Goal: Task Accomplishment & Management: Complete application form

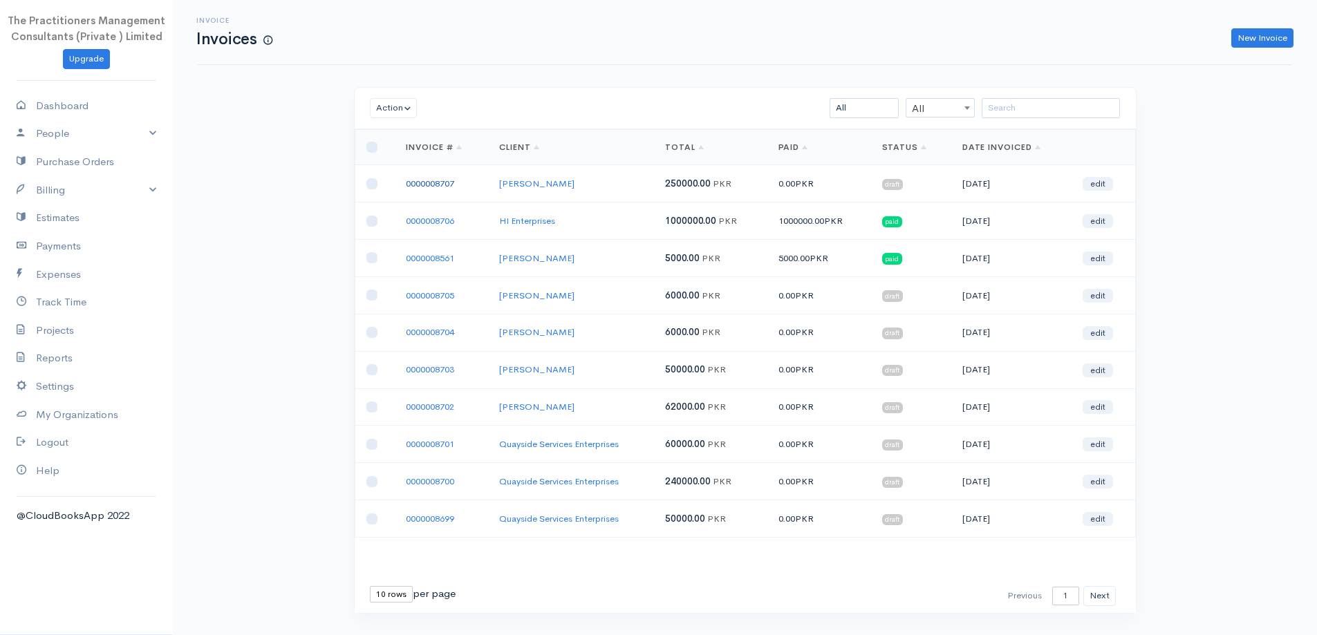
click at [451, 178] on link "0000008707" at bounding box center [430, 184] width 48 height 12
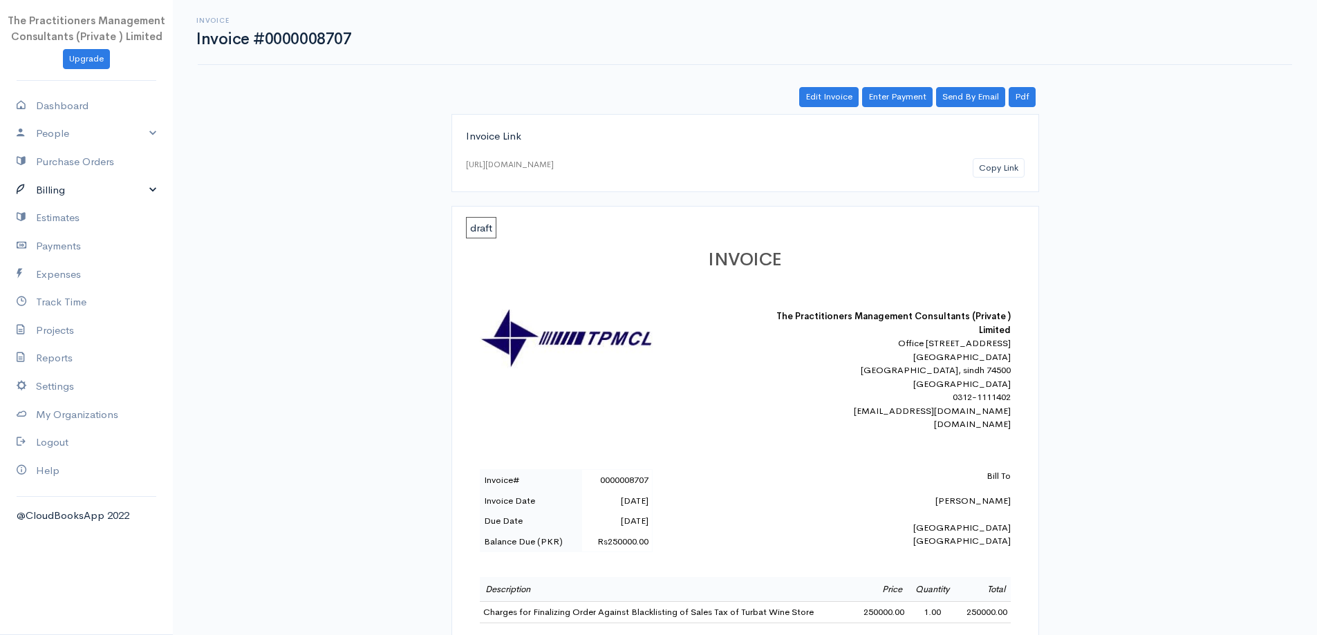
click at [58, 186] on link "Billing" at bounding box center [86, 190] width 173 height 28
click at [36, 216] on link "Invoice" at bounding box center [86, 216] width 173 height 25
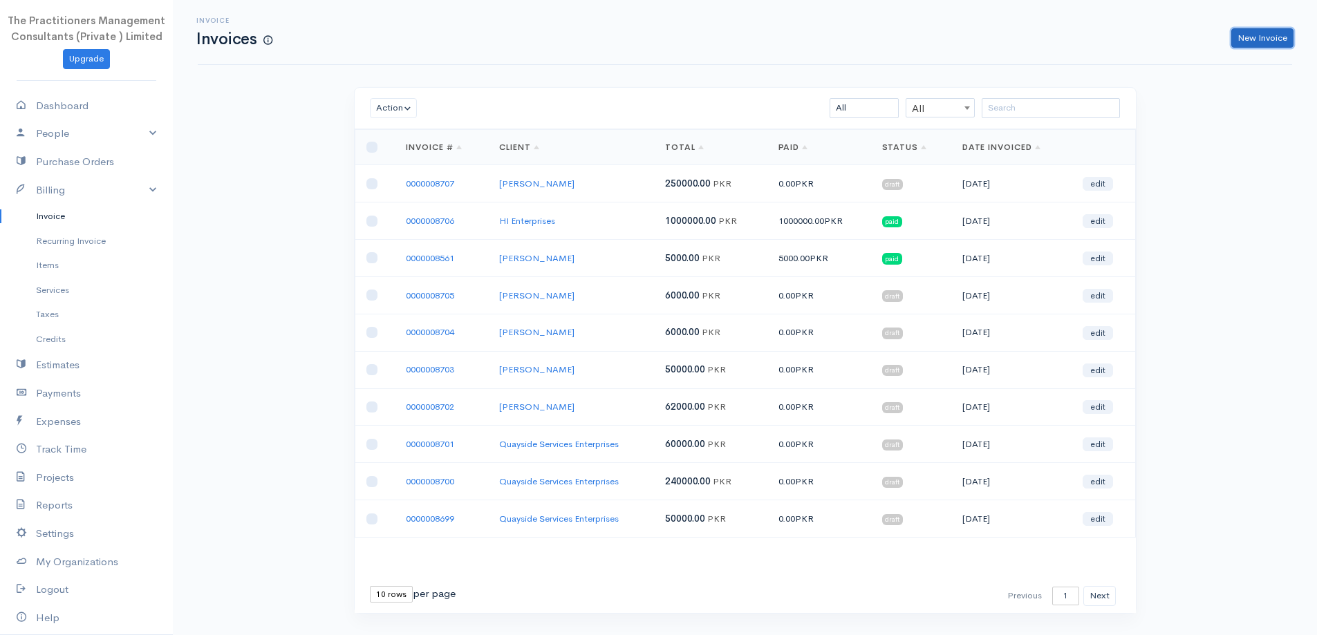
click at [1258, 30] on link "New Invoice" at bounding box center [1263, 38] width 62 height 20
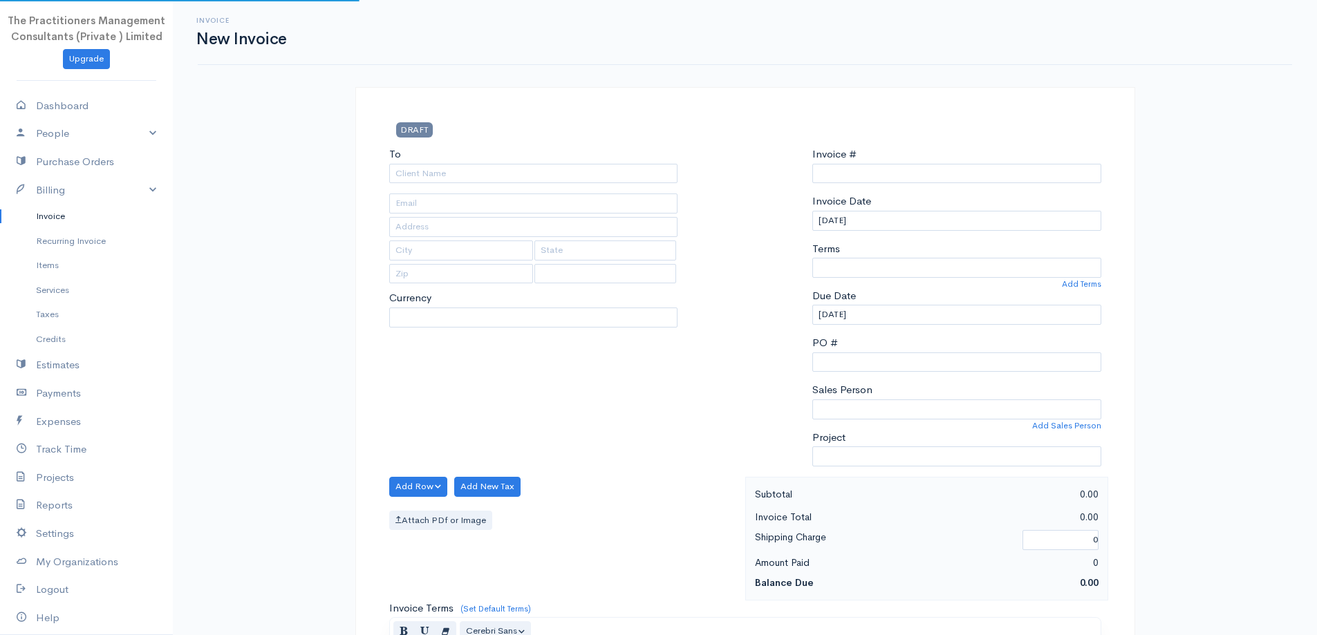
type input "0000008708"
select select "[GEOGRAPHIC_DATA]"
select select "PKR"
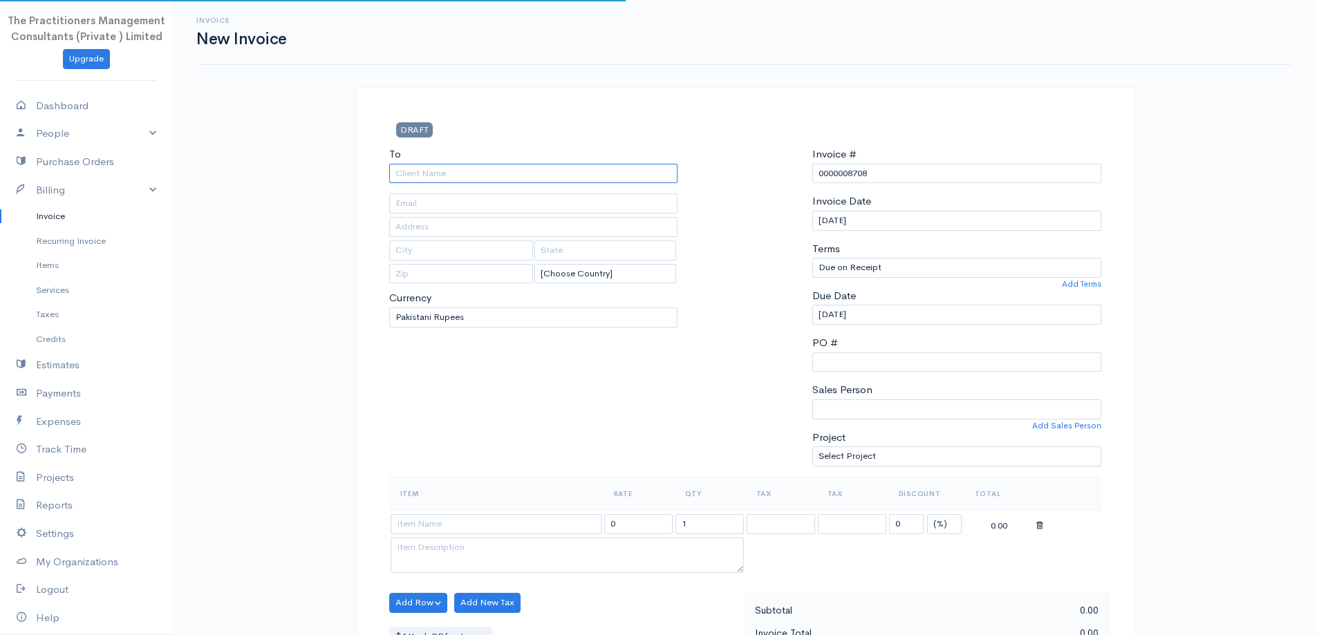
click at [605, 174] on input "To" at bounding box center [533, 174] width 289 height 20
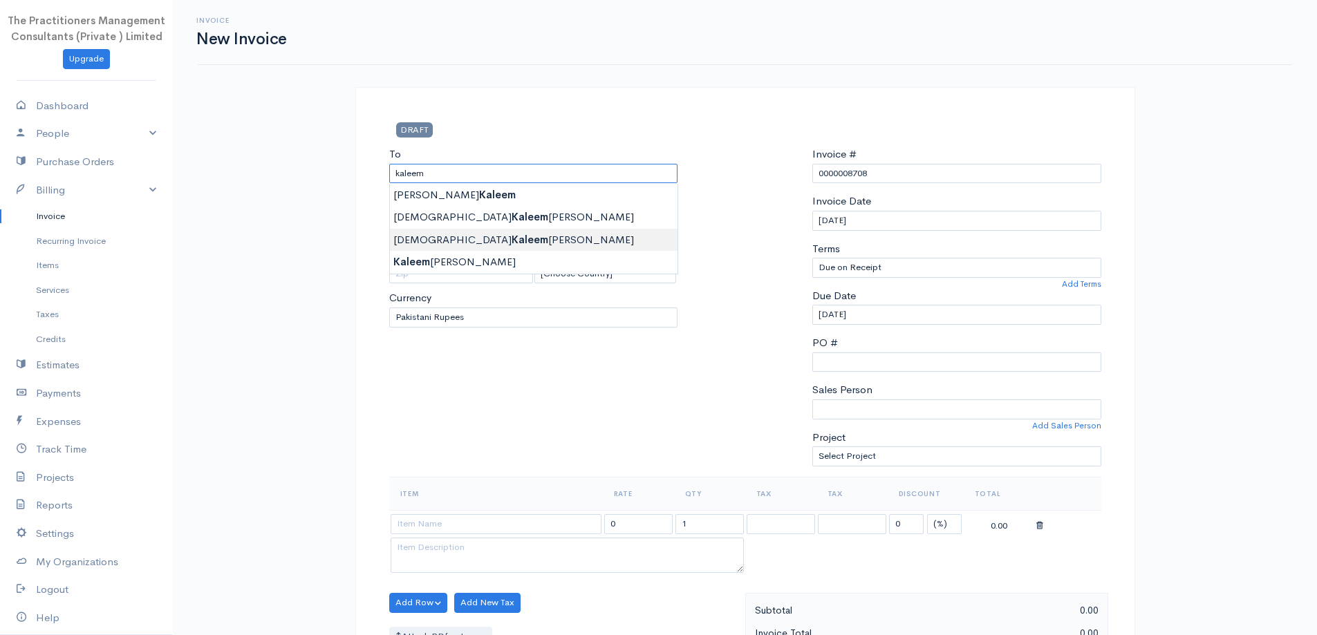
type input "Muhammad Kaleem Ullah Khan"
click at [591, 238] on body "The Practitioners Management Consultants (Private ) Limited Upgrade Dashboard P…" at bounding box center [658, 607] width 1317 height 1214
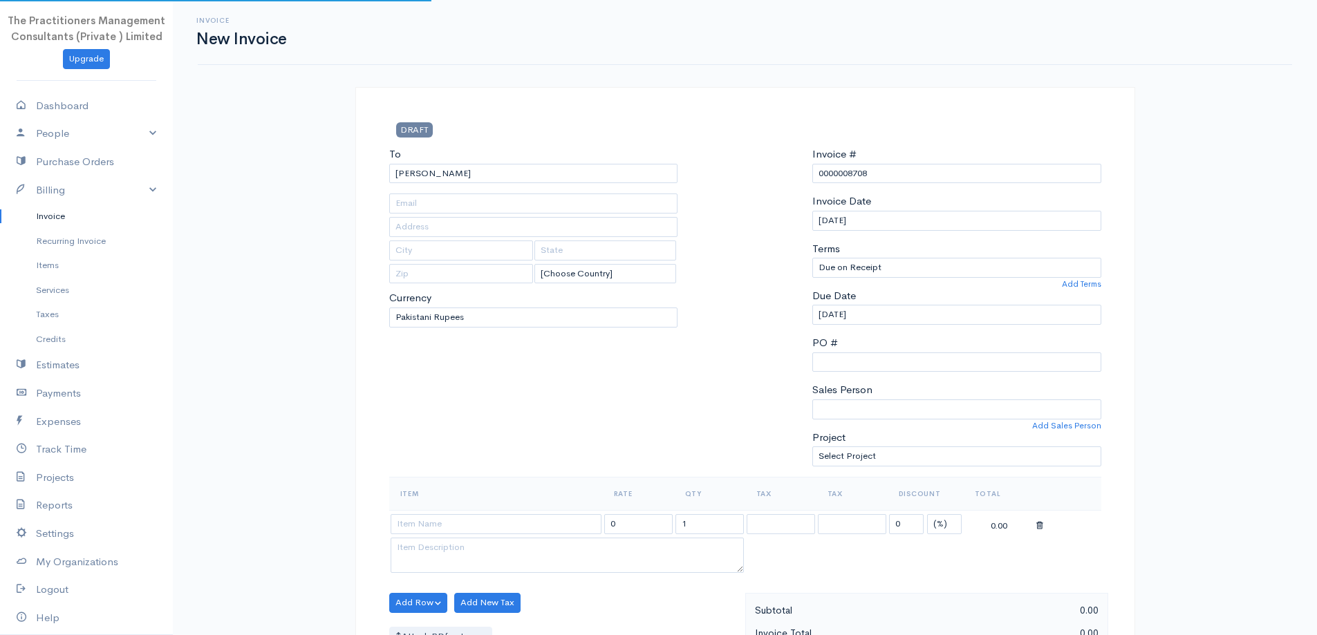
type input "995"
type input "[GEOGRAPHIC_DATA]"
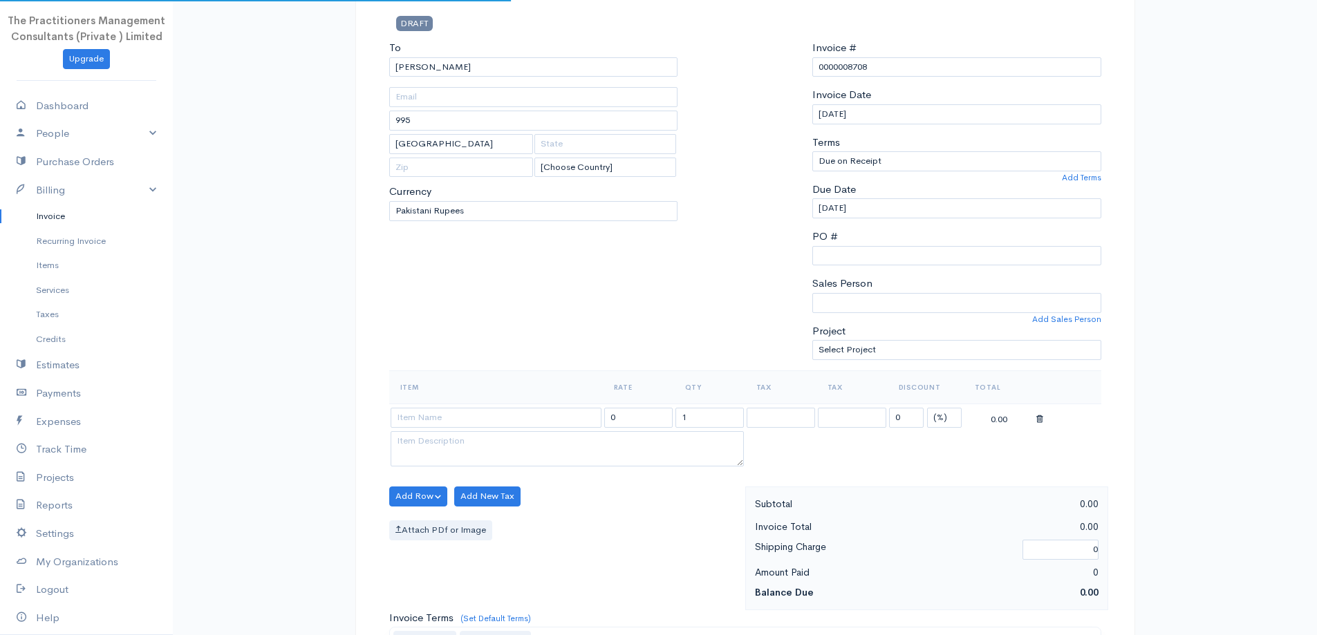
scroll to position [207, 0]
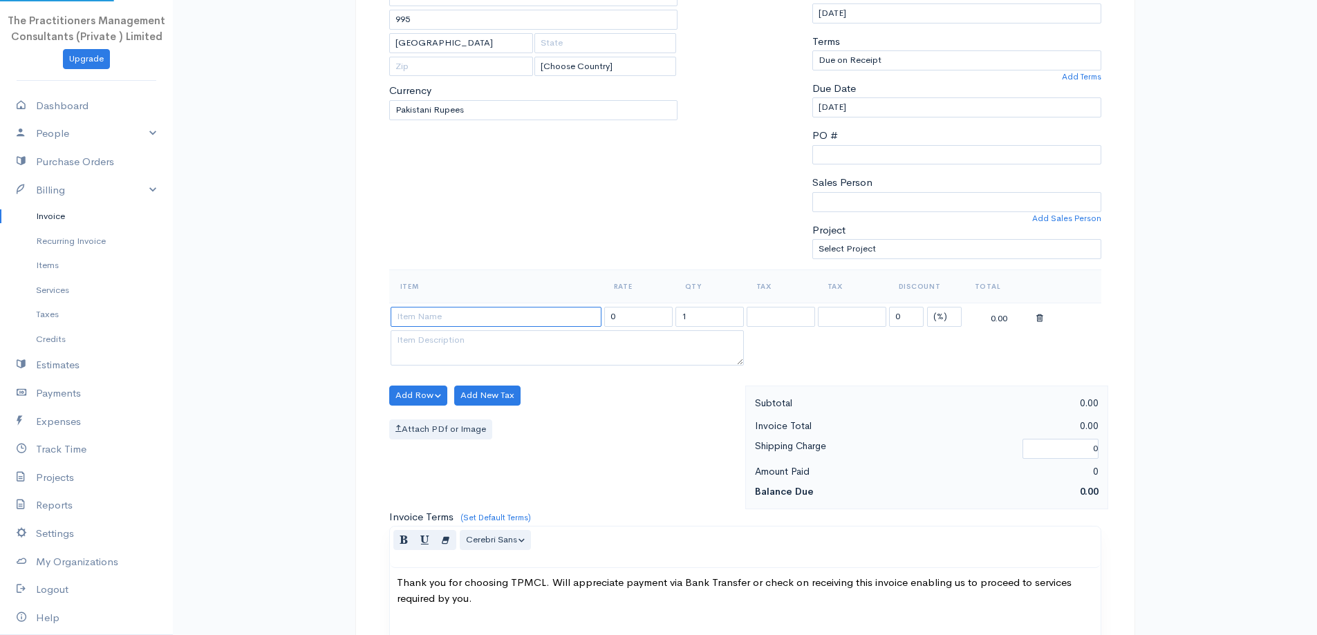
click at [547, 313] on input at bounding box center [496, 317] width 211 height 20
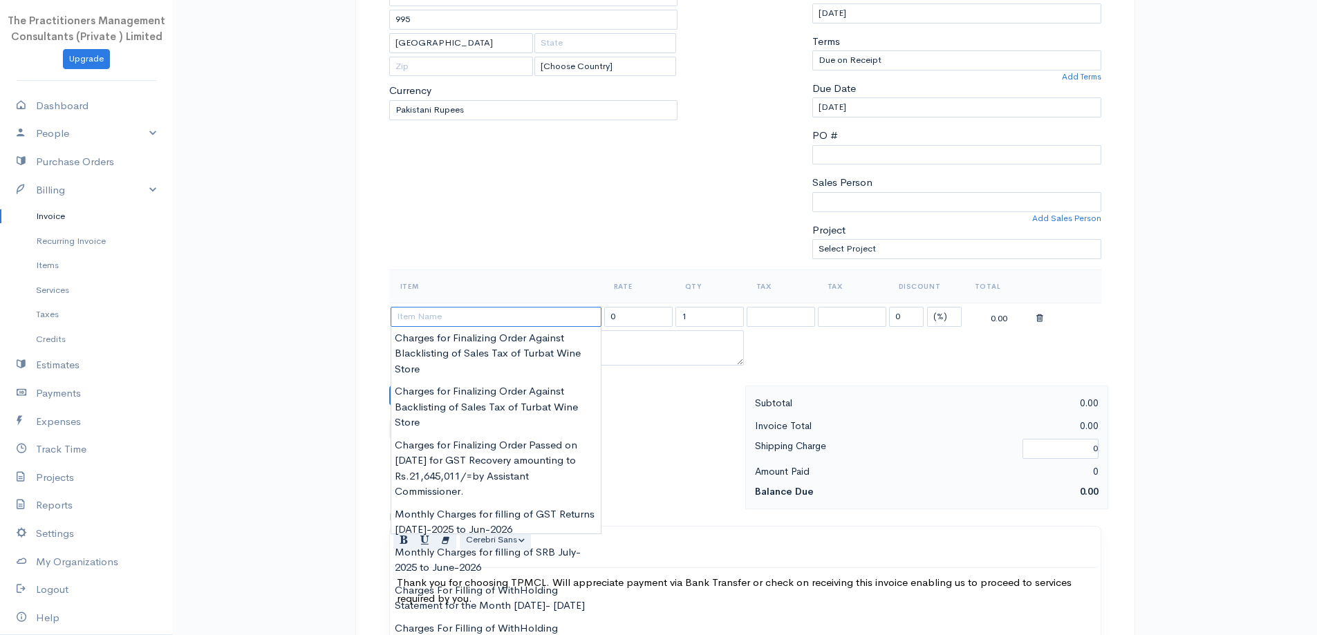
type input "F"
type input "C"
paste input "Charges for Preparation & filling of Appeal against Order Passed on 5/3/2025 fo…"
type input "Charges for Preparation & filling of Appeal against Order Passed on 5/3/2025 fo…"
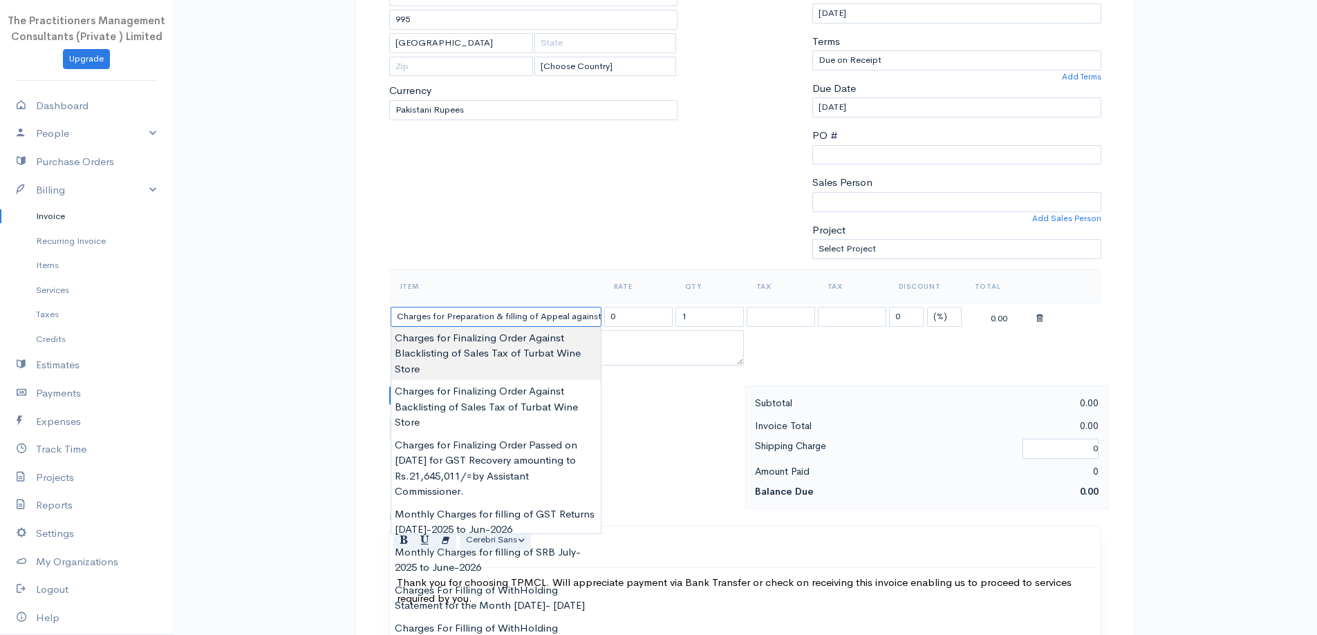
scroll to position [0, 511]
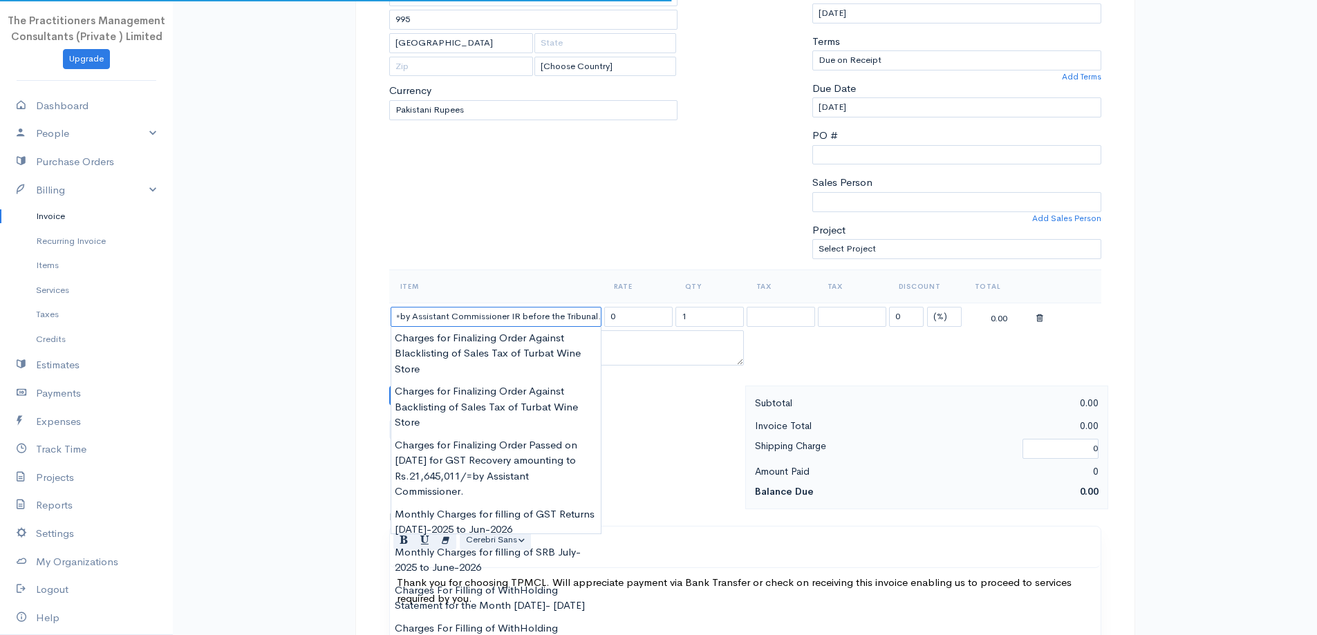
type input "450000.00"
type textarea "Order has Lapsed statutory limitation time. Request for Condonation on the Grou…"
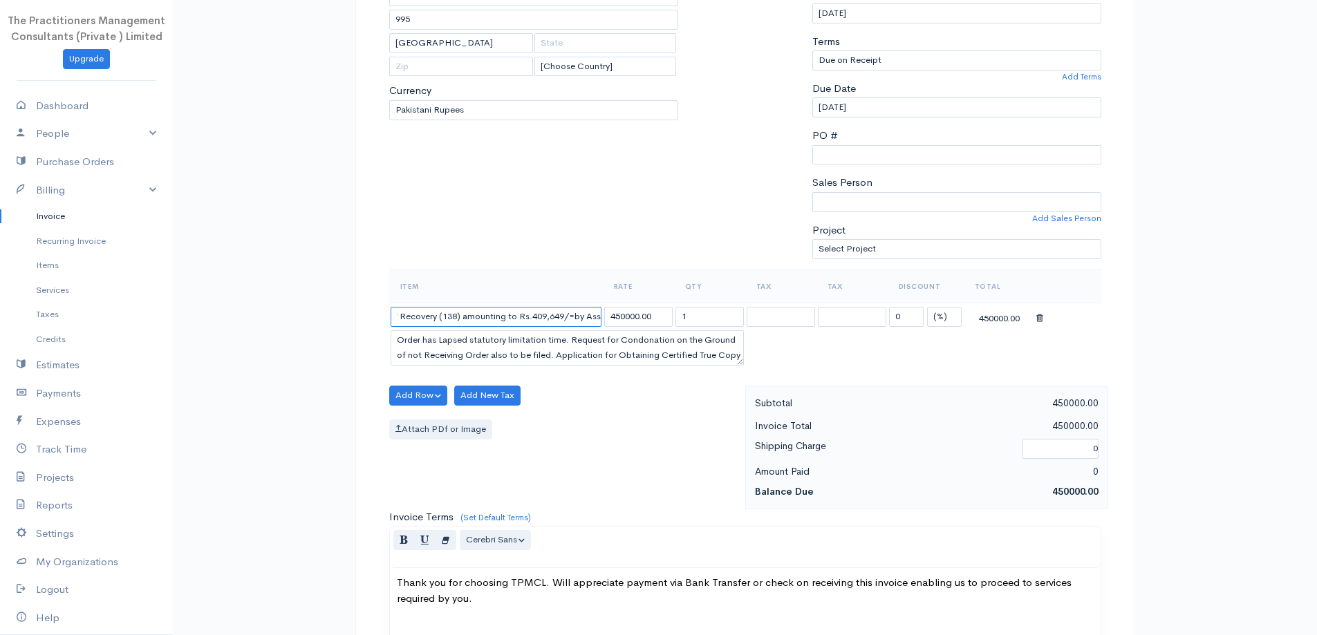
scroll to position [0, 247]
type input "Charges for Preparation & filling of Appeal against Order of Recovery (138) amo…"
click at [623, 318] on input "450000.00" at bounding box center [638, 317] width 68 height 20
type input "50000.00"
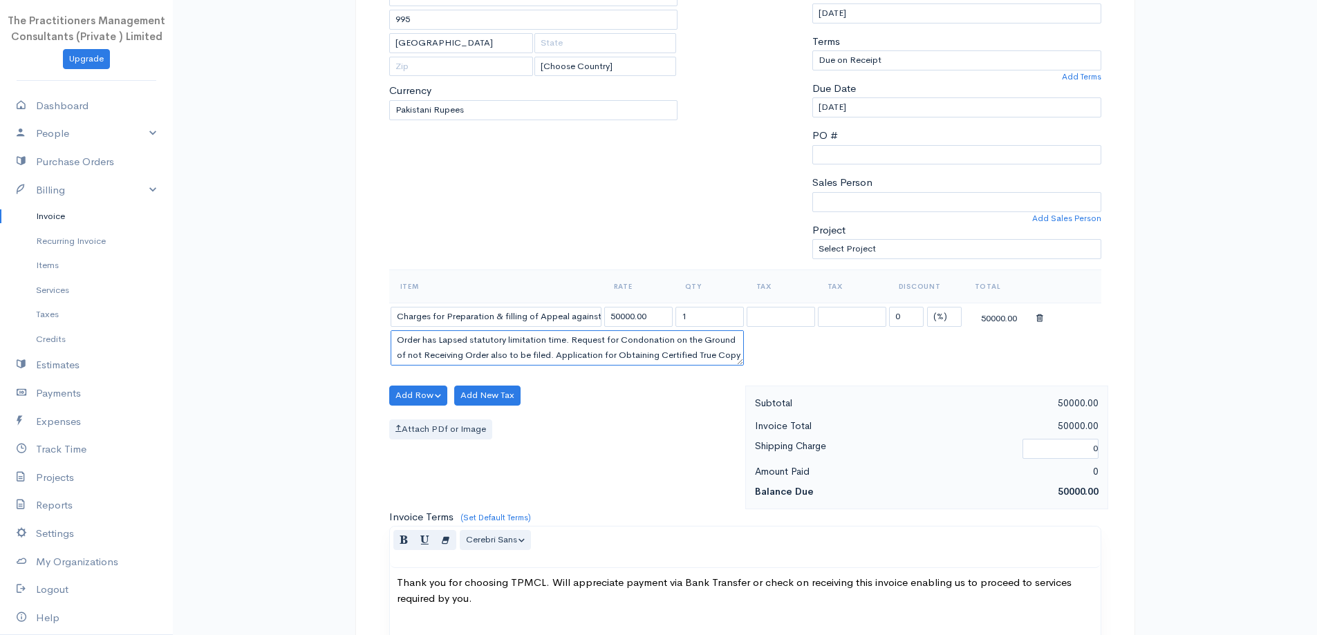
scroll to position [15, 0]
drag, startPoint x: 393, startPoint y: 348, endPoint x: 828, endPoint y: 409, distance: 439.3
click at [828, 409] on div "DRAFT To Muhammad Kaleem Ullah Khan 995 Karachi [Choose Country] United States …" at bounding box center [745, 429] width 780 height 1098
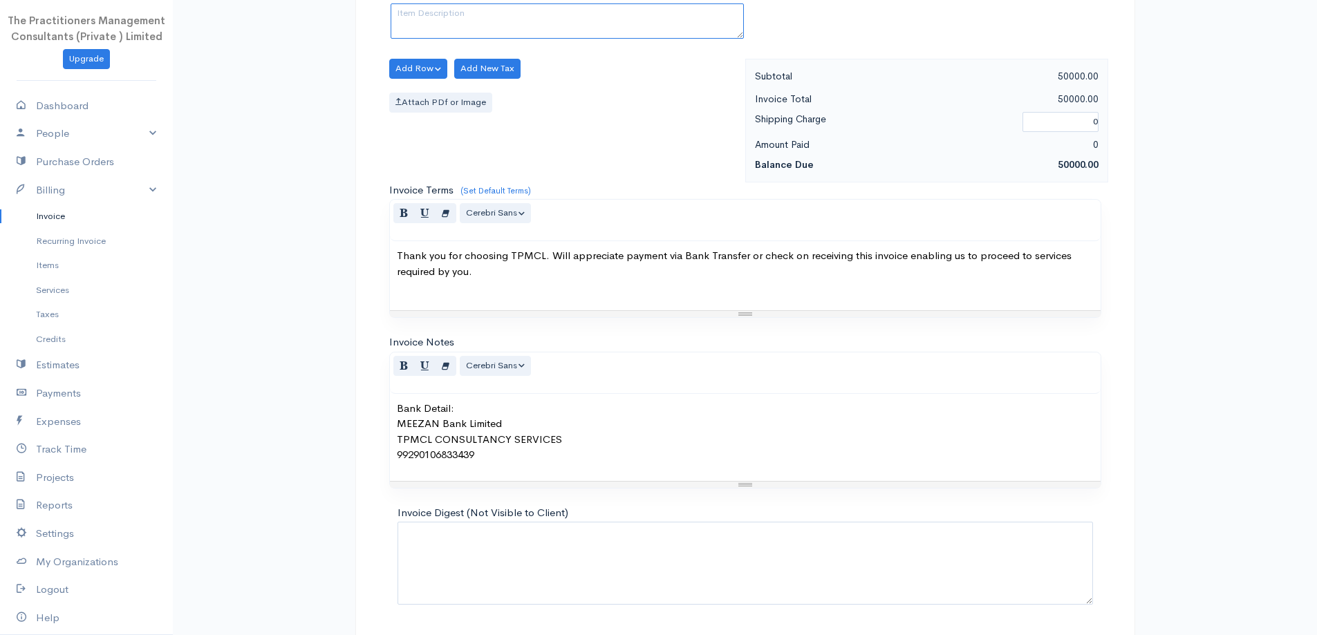
scroll to position [578, 0]
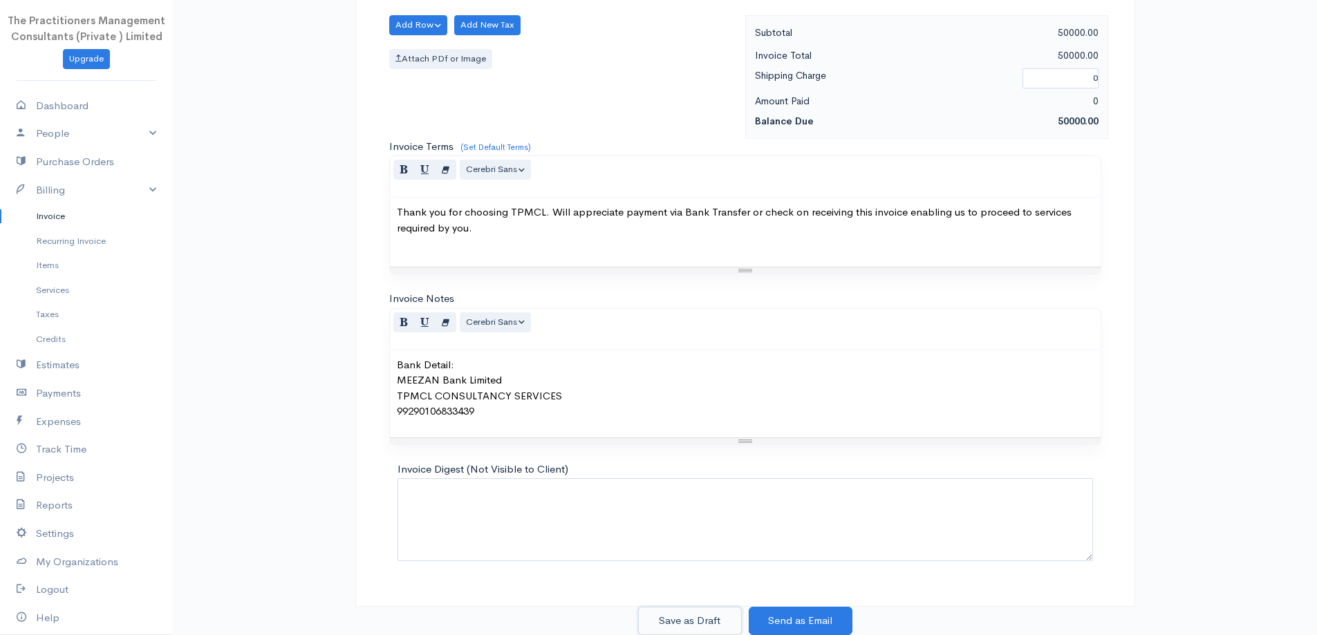
click at [707, 616] on button "Save as Draft" at bounding box center [690, 621] width 104 height 28
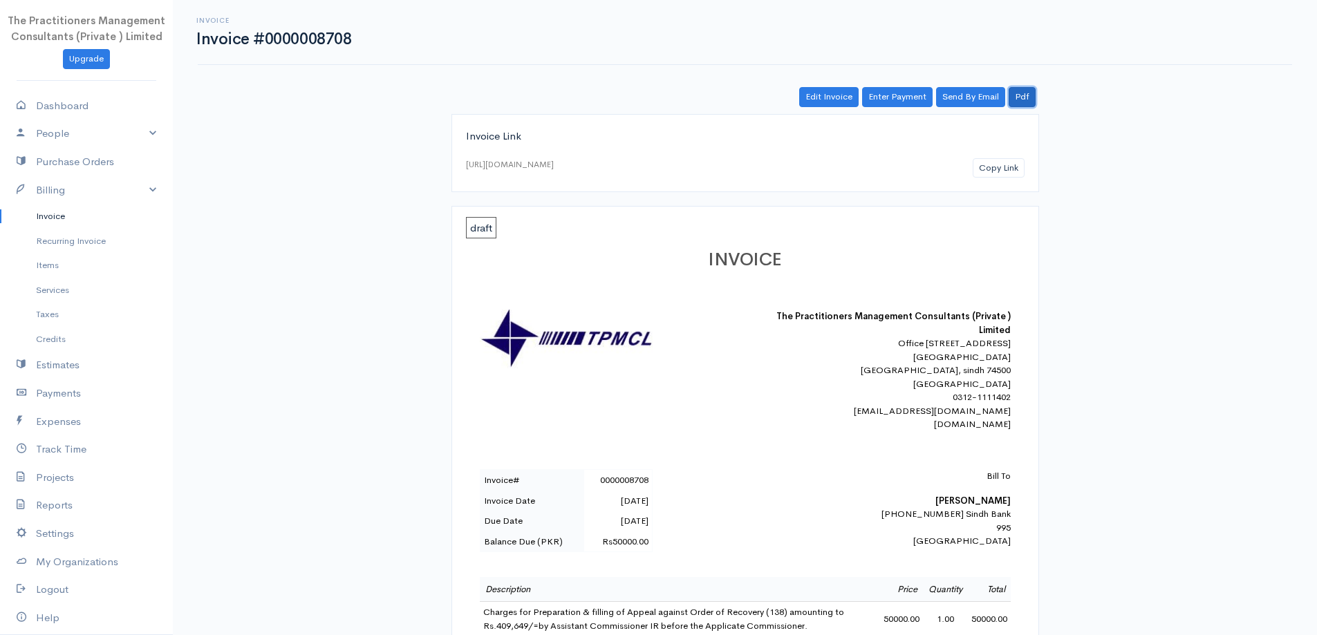
click at [1027, 98] on link "Pdf" at bounding box center [1022, 97] width 27 height 20
click at [45, 222] on link "Invoice" at bounding box center [86, 216] width 173 height 25
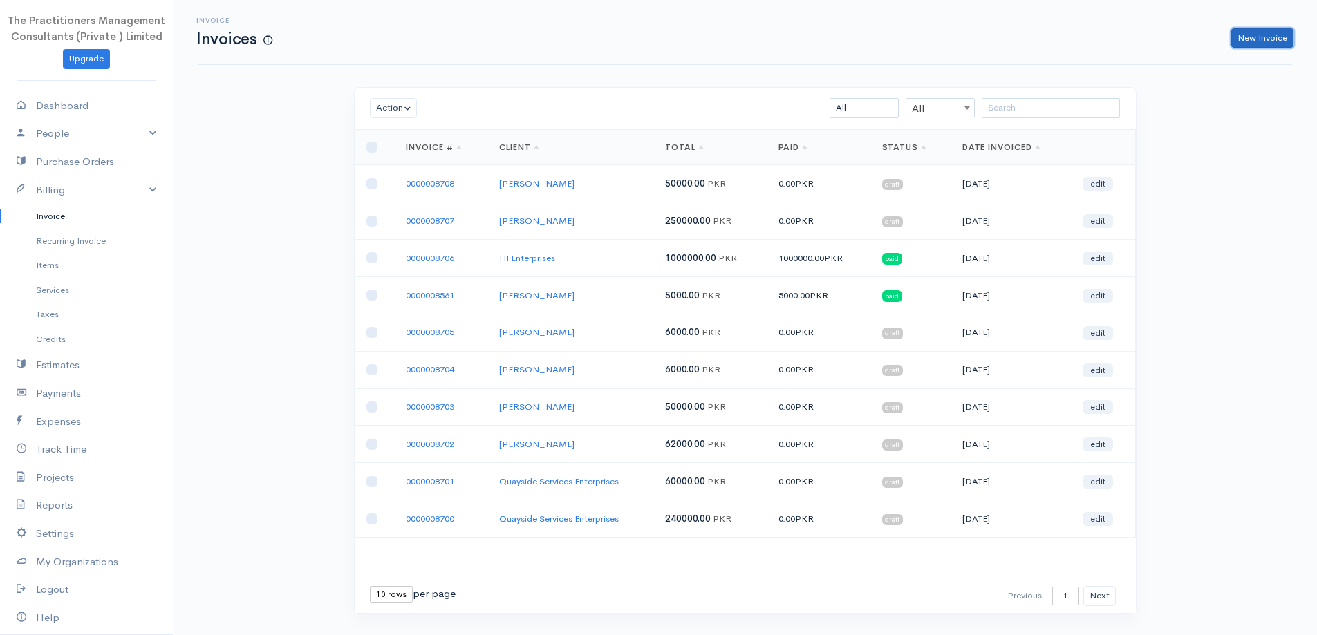
click at [1279, 41] on link "New Invoice" at bounding box center [1263, 38] width 62 height 20
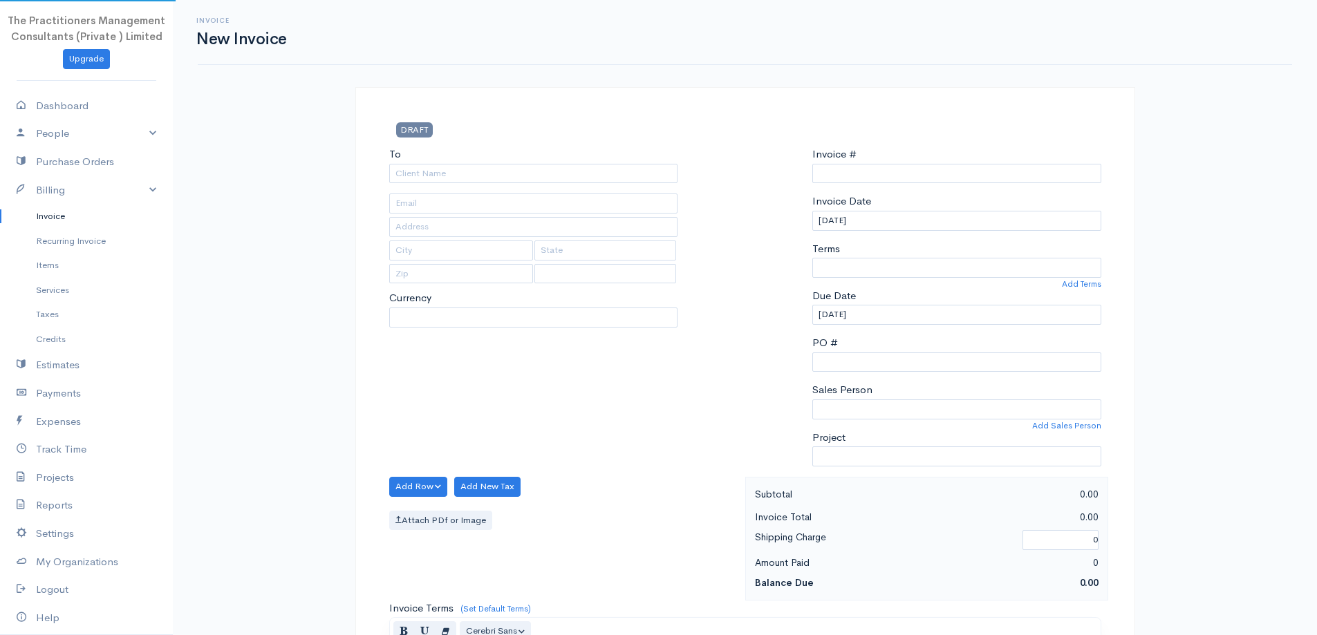
select select "PKR"
type input "0000008709"
select select "[GEOGRAPHIC_DATA]"
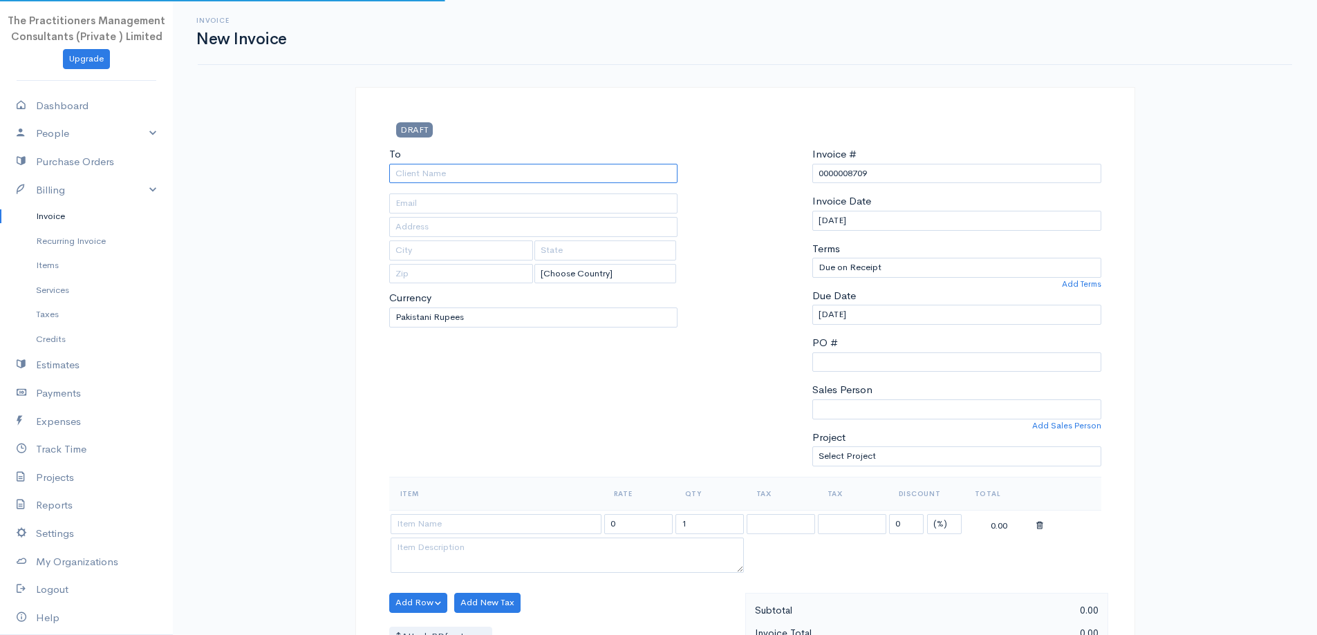
click at [668, 167] on input "To" at bounding box center [533, 174] width 289 height 20
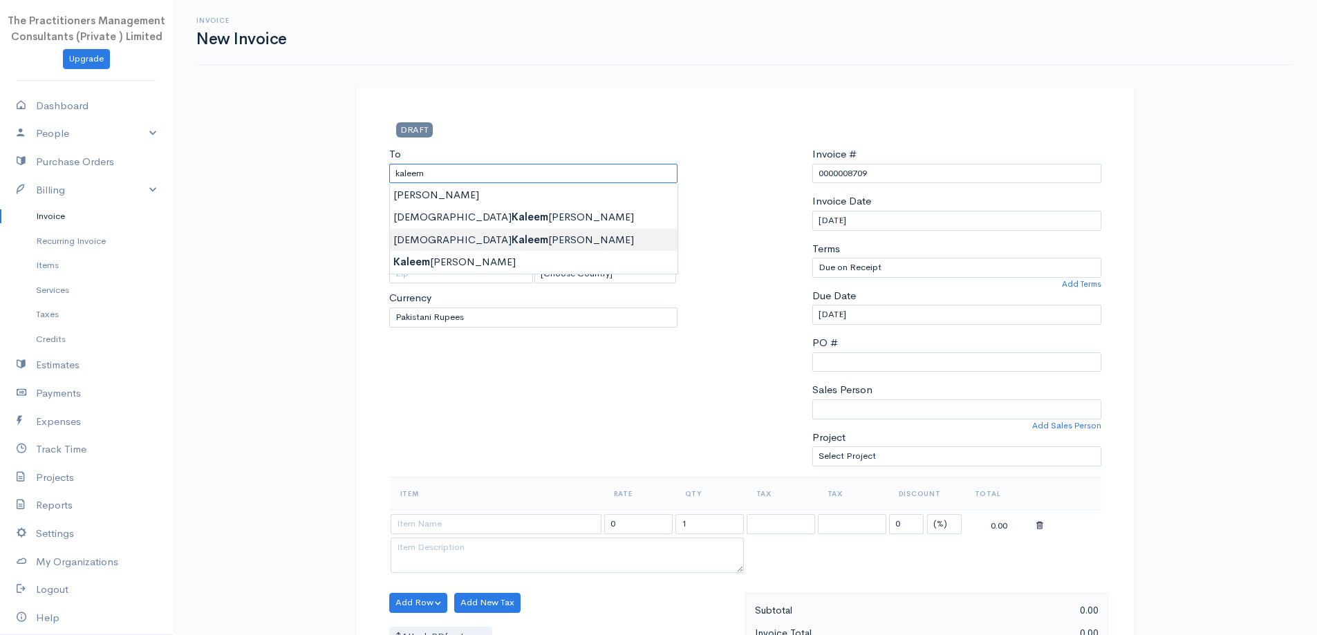
type input "Muhammad Kaleem Ullah Khan"
click at [649, 245] on body "The Practitioners Management Consultants (Private ) Limited Upgrade Dashboard P…" at bounding box center [658, 607] width 1317 height 1214
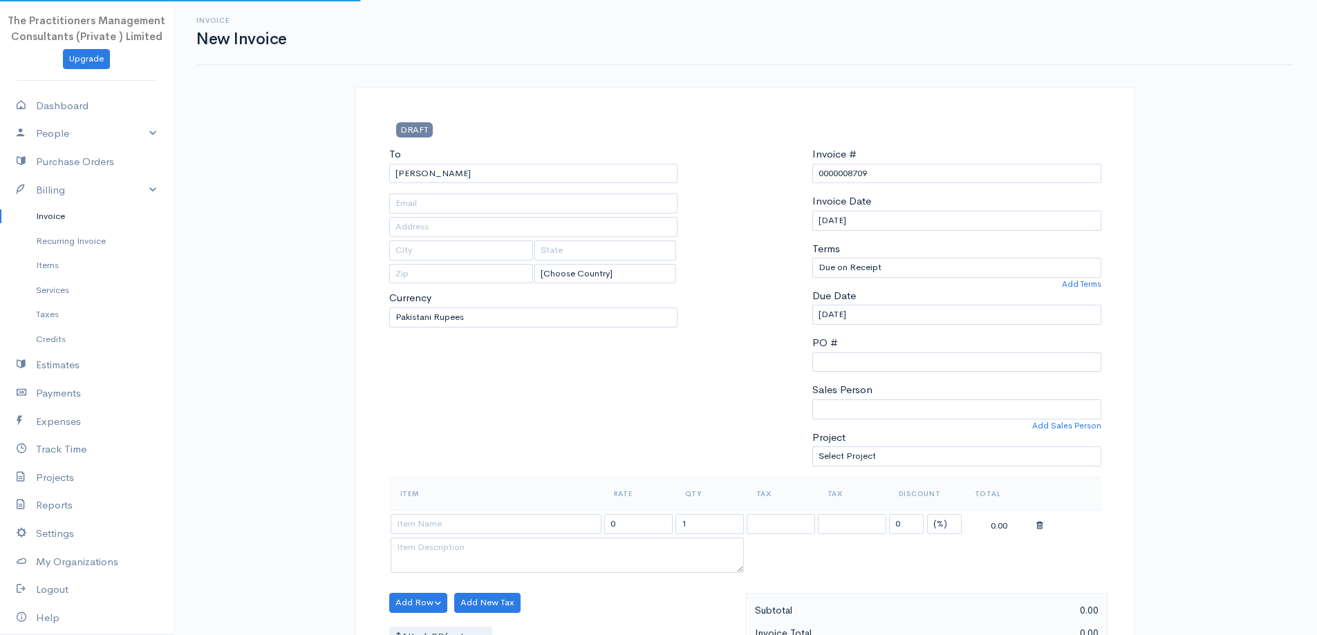
type input "995"
type input "[GEOGRAPHIC_DATA]"
click at [552, 517] on input at bounding box center [496, 524] width 211 height 20
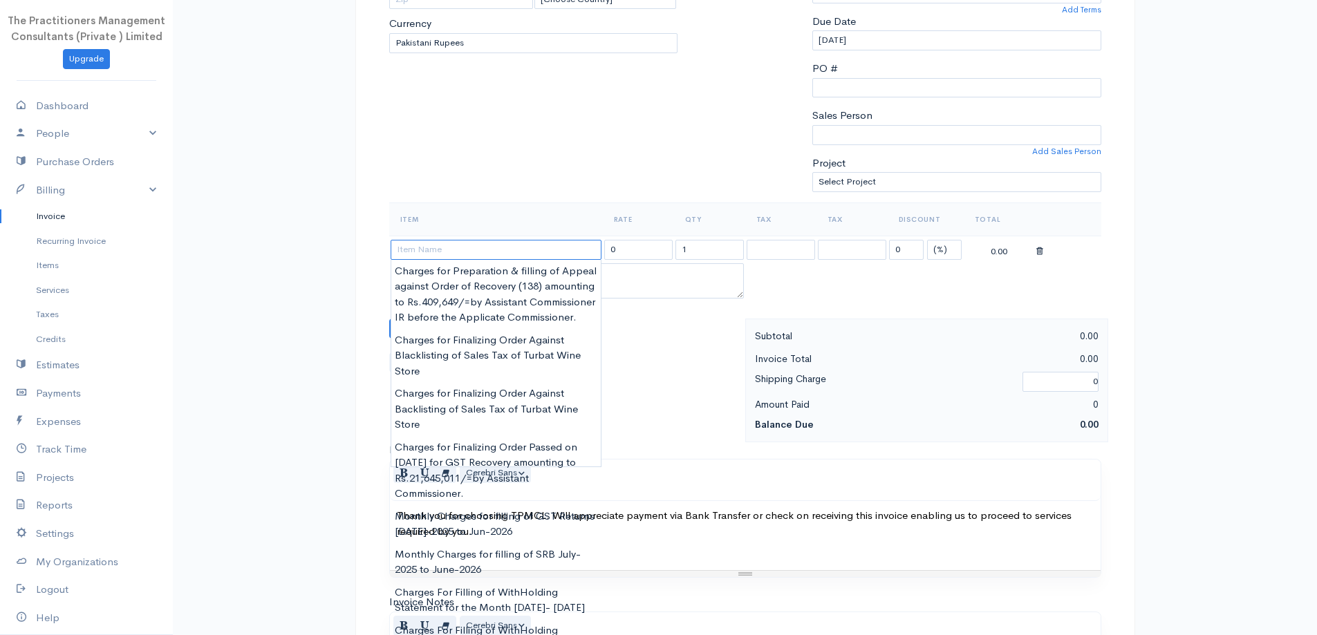
scroll to position [277, 0]
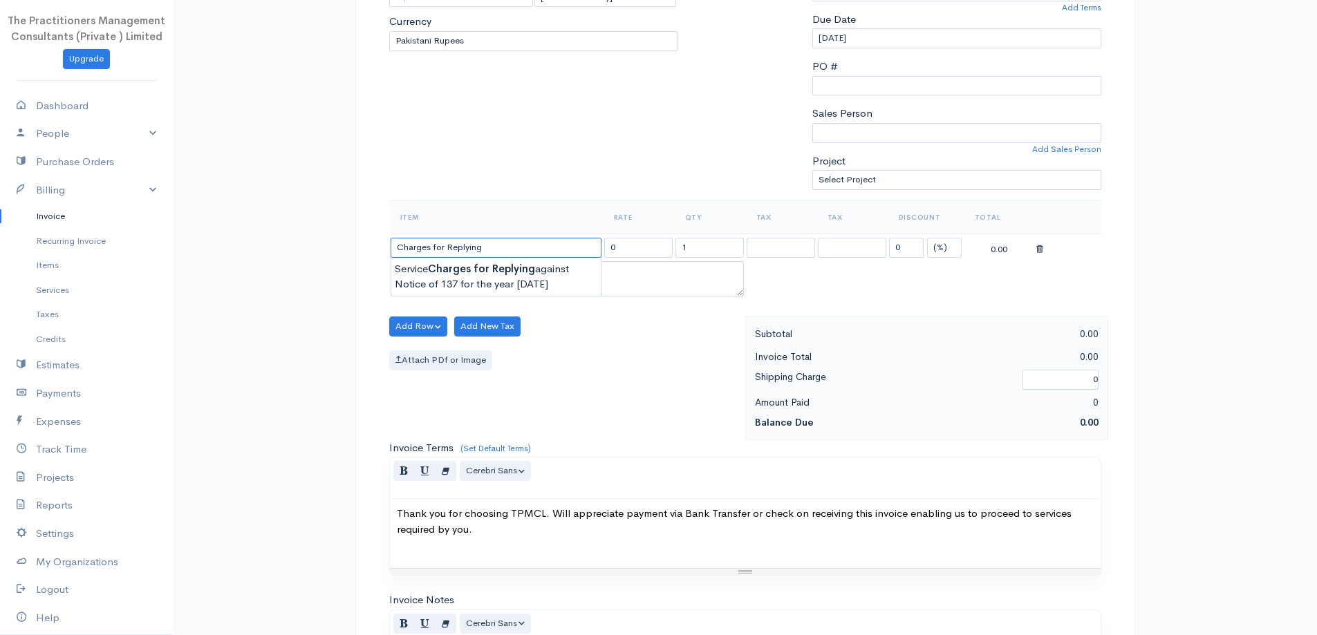
type input "Service Charges for Replying against Notice of 137 for the year 2019"
type input "10000.00"
click at [539, 288] on body "The Practitioners Management Consultants (Private ) Limited Upgrade Dashboard P…" at bounding box center [658, 330] width 1317 height 1214
click at [595, 244] on input "Service Charges for Replying against Notice of 137 for the year 2019" at bounding box center [496, 248] width 211 height 20
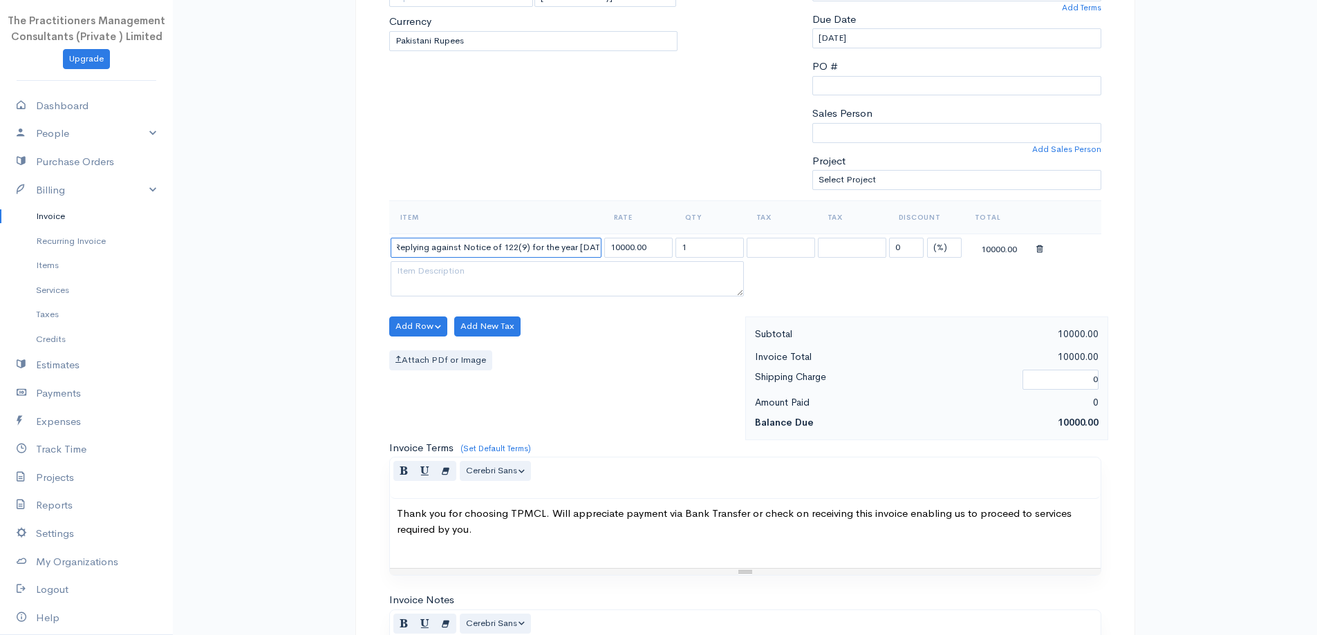
type input "Service Charges for Replying against Notice of 122(9) for the year 2020"
click at [624, 244] on input "10000.00" at bounding box center [638, 248] width 68 height 20
click at [618, 252] on input "10000.00" at bounding box center [638, 248] width 68 height 20
type input "15000.00"
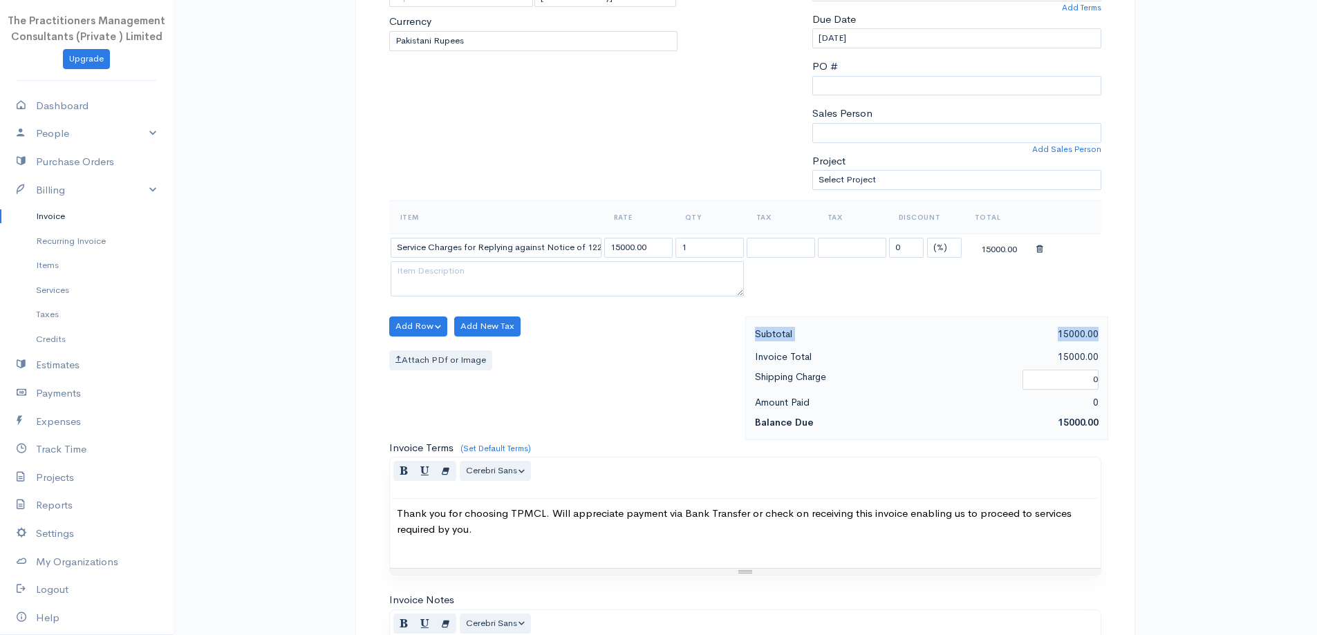
click at [749, 344] on div "Subtotal 15000.00 Invoice Total 15000.00 Shipping Charge 0 Amount Paid 0 Balanc…" at bounding box center [926, 379] width 363 height 124
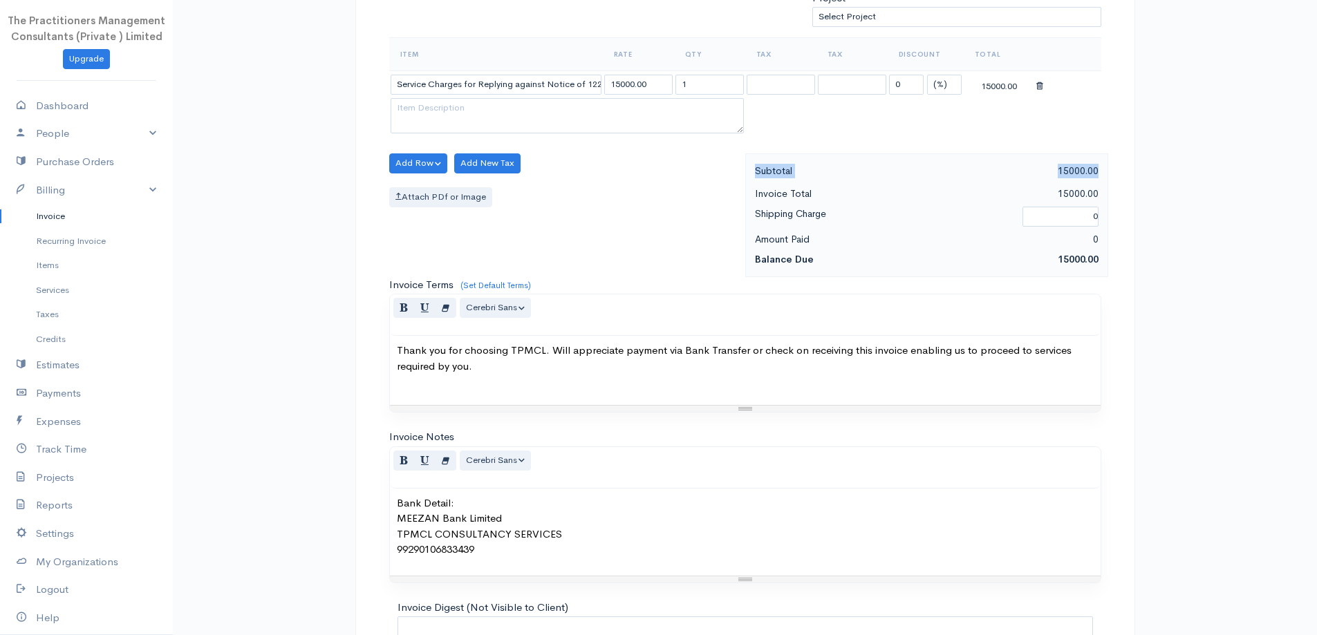
scroll to position [578, 0]
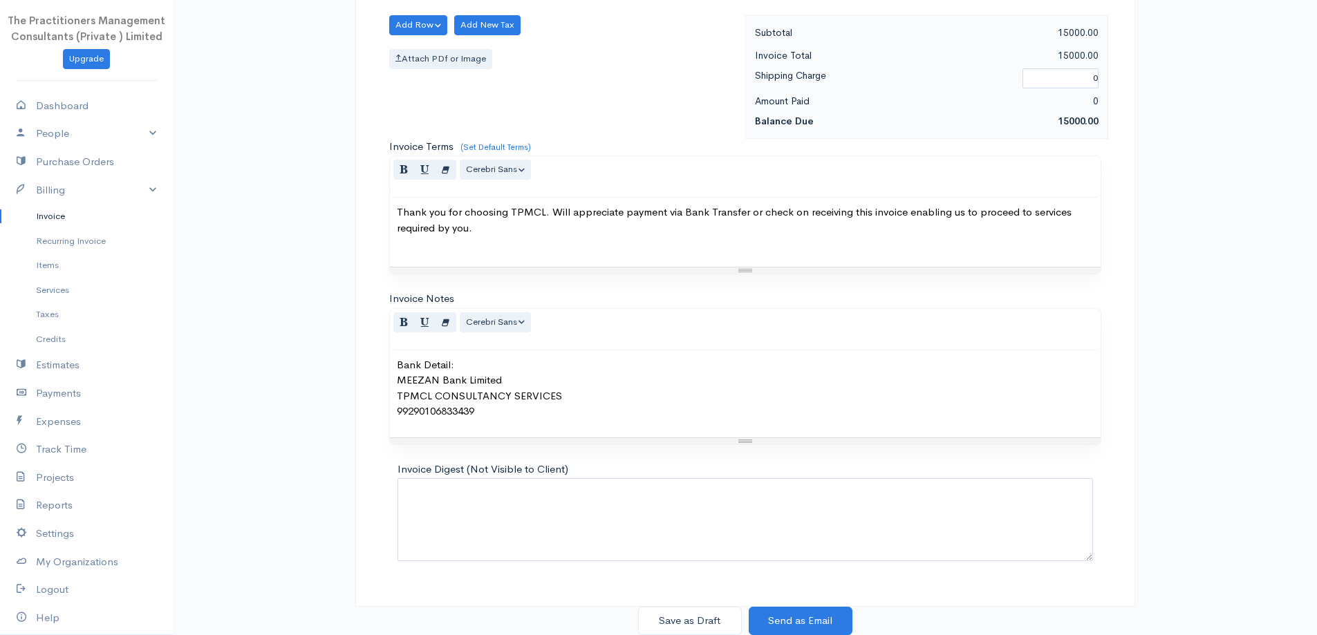
click at [689, 606] on div "DRAFT To Muhammad Kaleem Ullah Khan 995 Karachi [Choose Country] United States …" at bounding box center [745, 58] width 780 height 1098
click at [694, 608] on button "Save as Draft" at bounding box center [690, 621] width 104 height 28
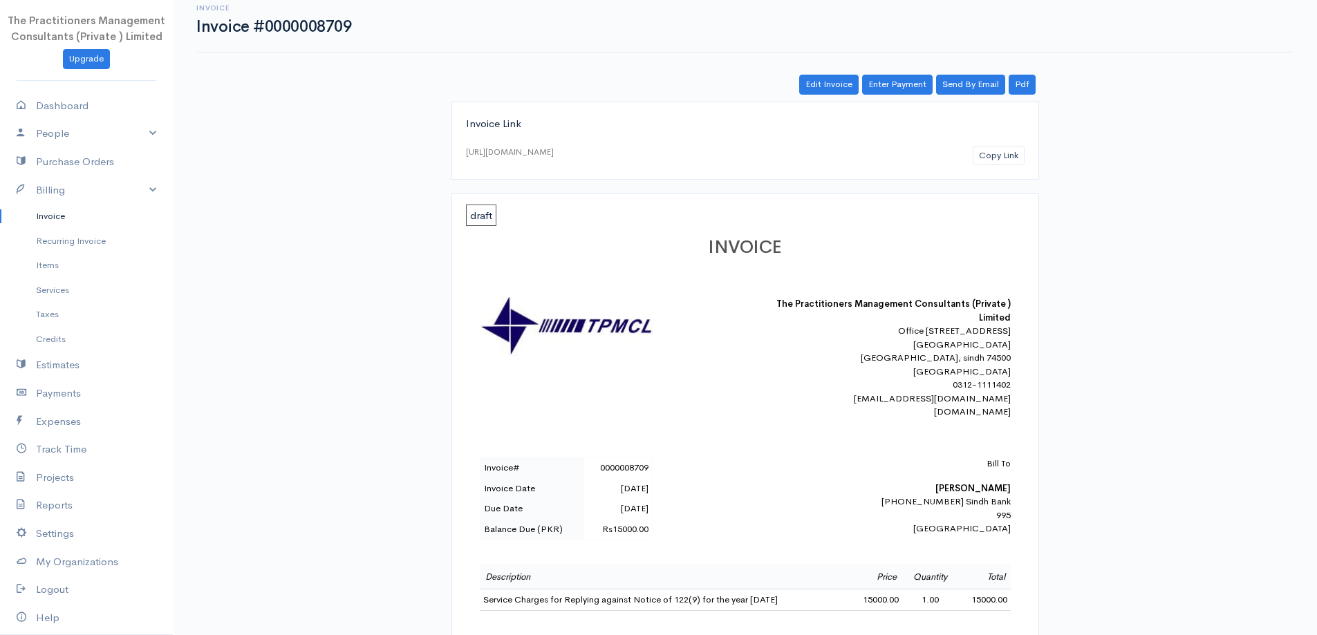
scroll to position [1, 0]
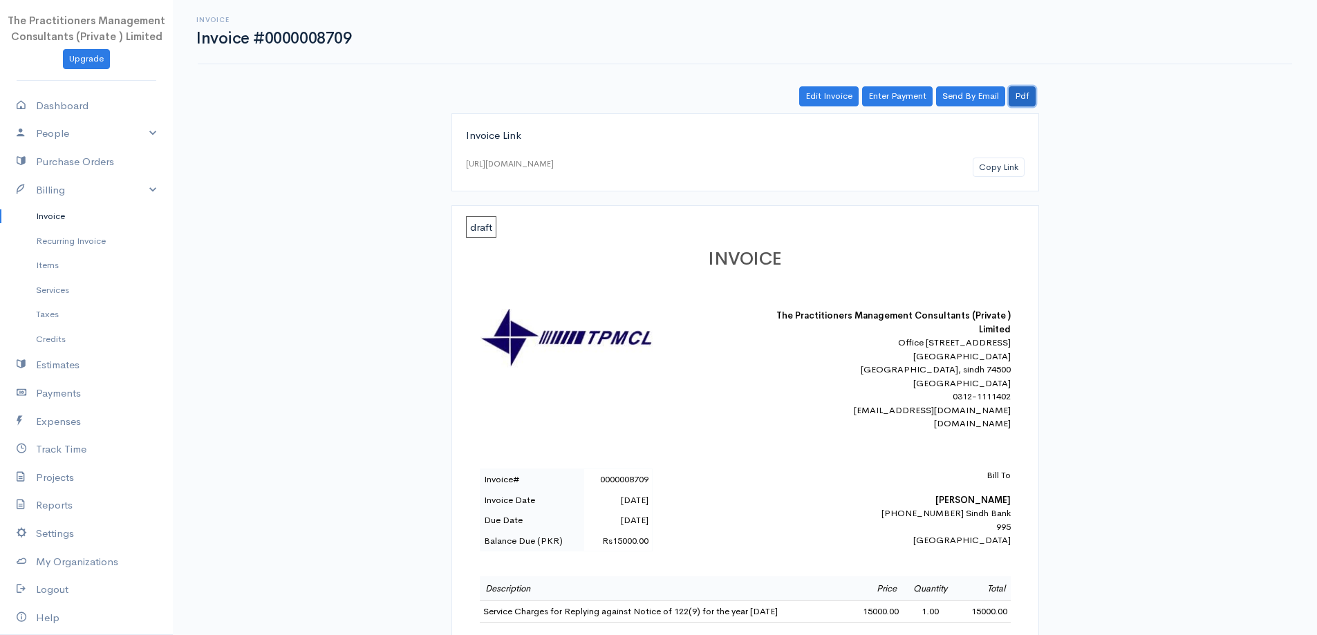
click at [1028, 96] on link "Pdf" at bounding box center [1022, 96] width 27 height 20
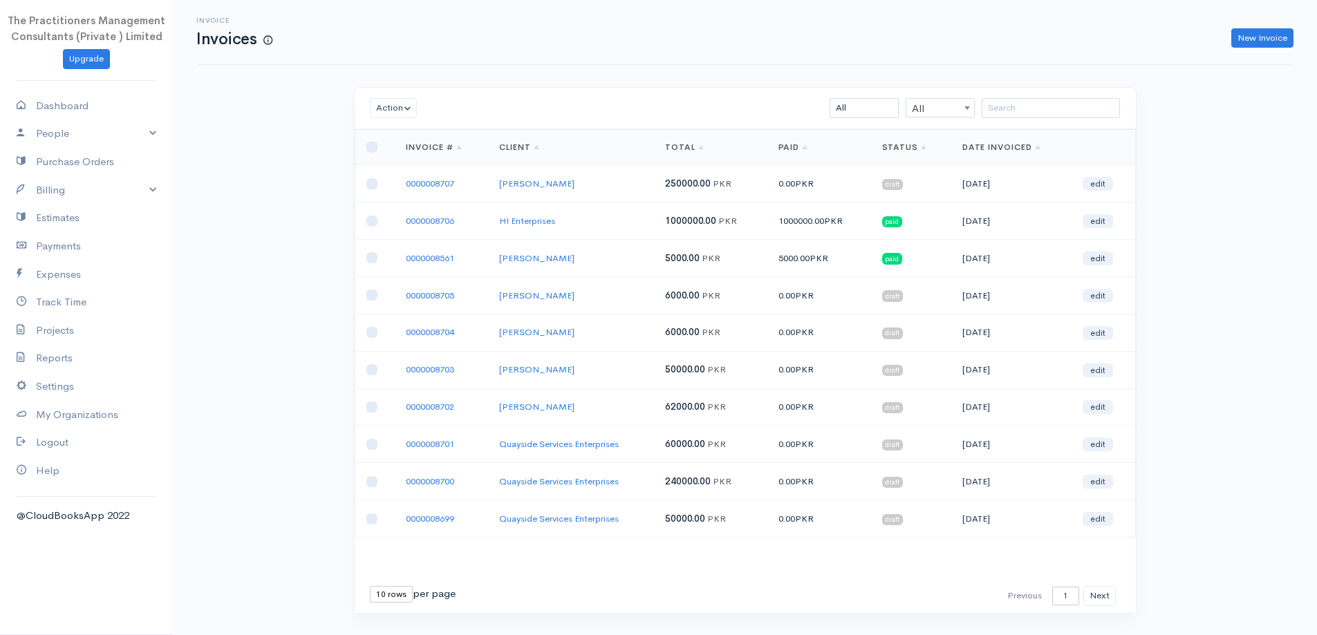
drag, startPoint x: 974, startPoint y: 108, endPoint x: 998, endPoint y: 110, distance: 23.6
click at [990, 107] on div "All All All Draft Viewed Sent Paid Partial Overdue Unpaid/Open" at bounding box center [809, 108] width 638 height 20
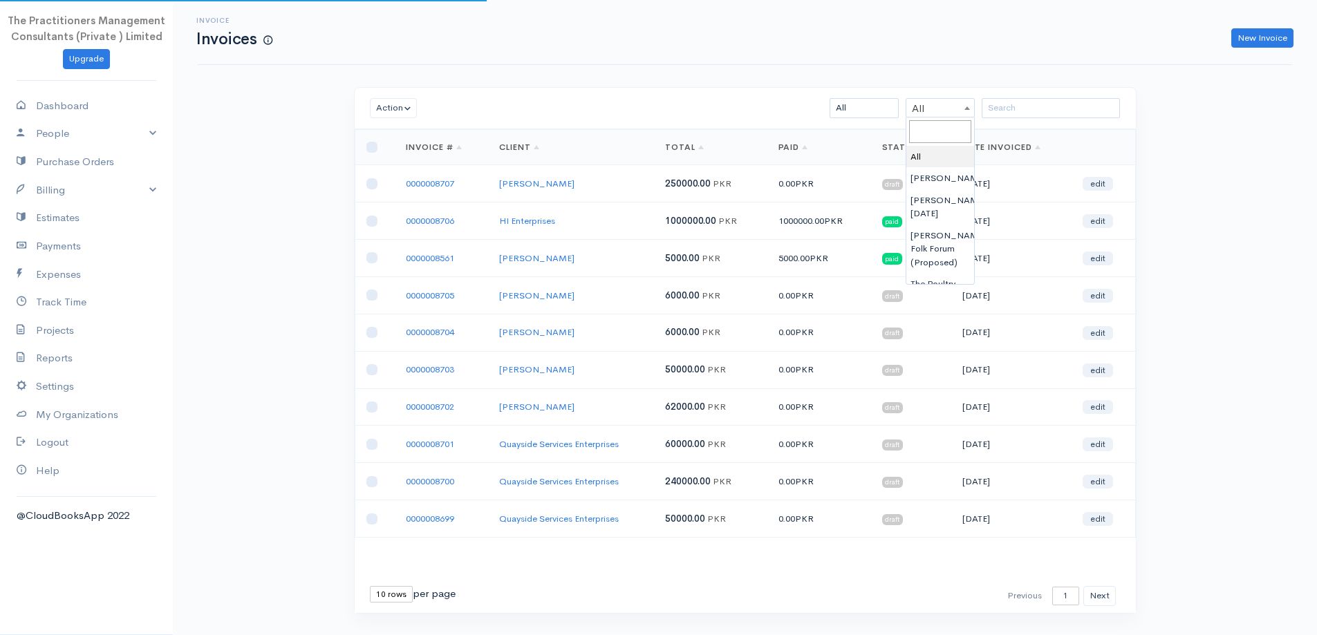
click at [999, 110] on input "search" at bounding box center [1051, 108] width 138 height 20
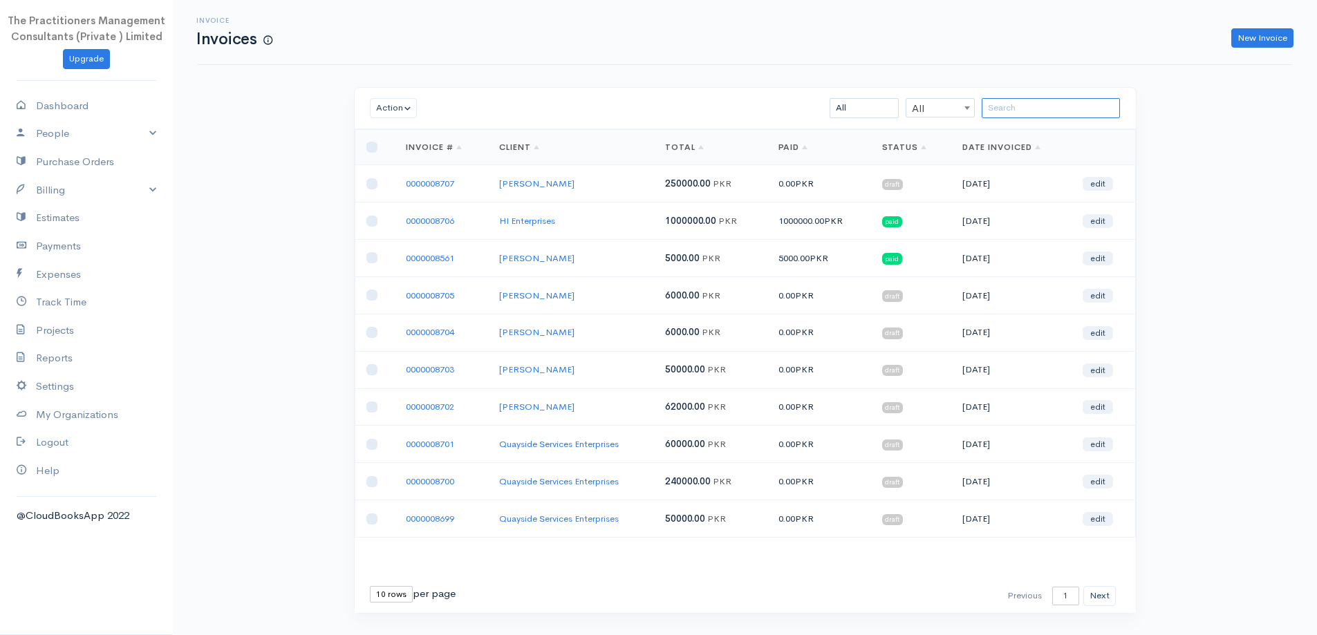
click at [996, 110] on input "search" at bounding box center [1051, 108] width 138 height 20
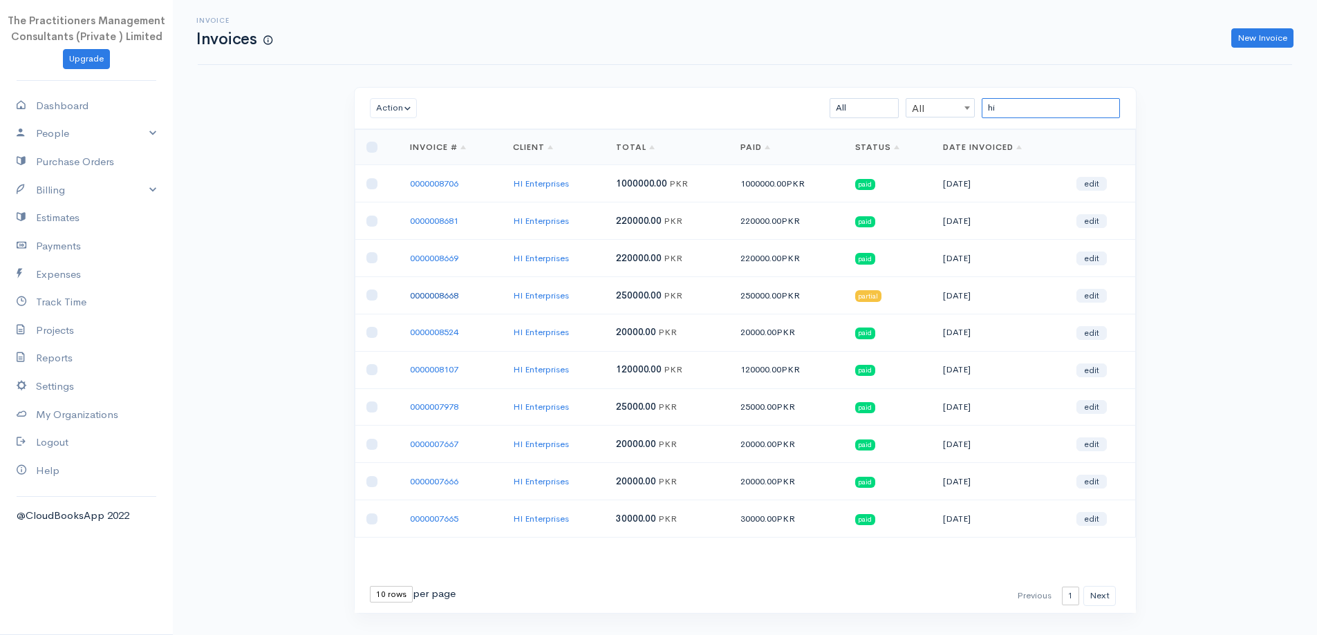
type input "hi"
click at [429, 295] on link "0000008668" at bounding box center [434, 296] width 48 height 12
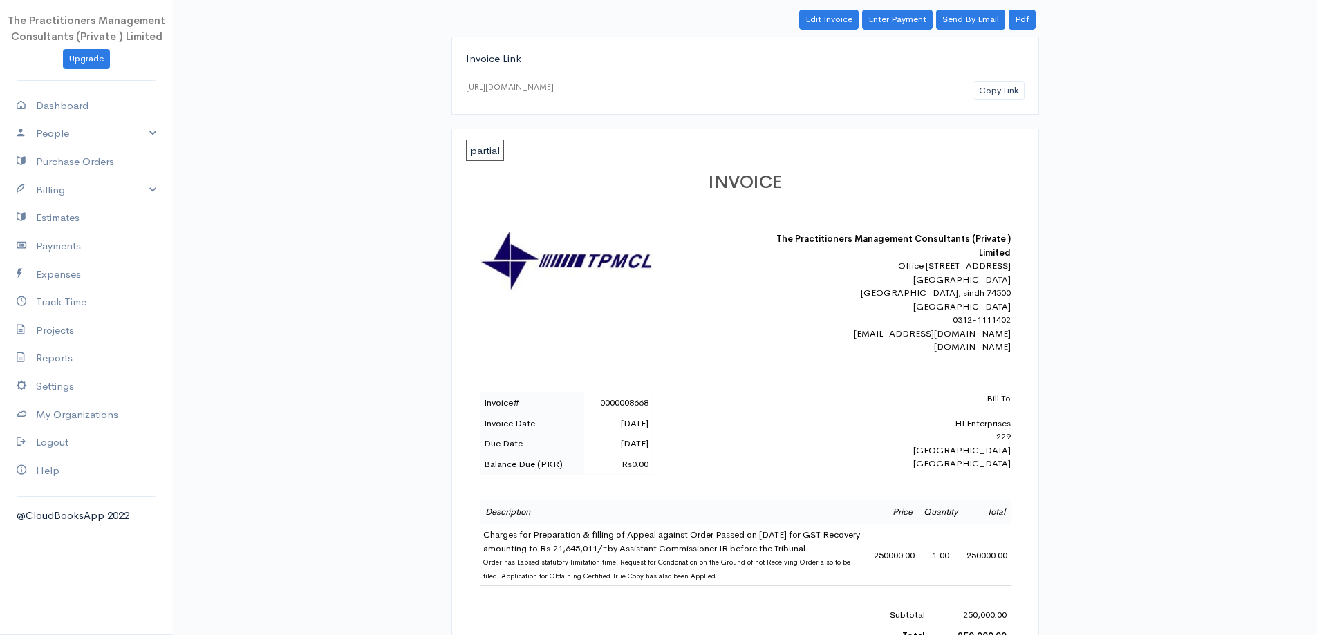
scroll to position [277, 0]
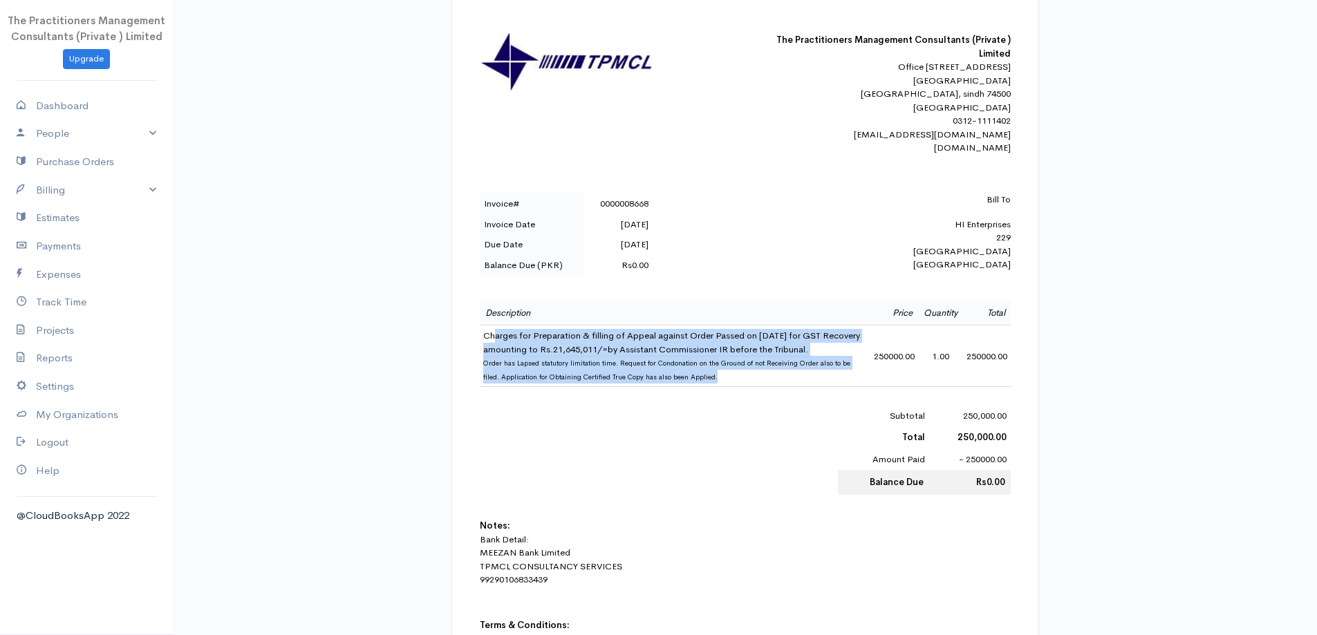
drag, startPoint x: 488, startPoint y: 351, endPoint x: 761, endPoint y: 387, distance: 276.2
click at [765, 387] on td "Charges for Preparation & filling of Appeal against Order Passed on [DATE] for …" at bounding box center [675, 357] width 391 height 62
click at [754, 384] on td "Charges for Preparation & filling of Appeal against Order Passed on [DATE] for …" at bounding box center [675, 357] width 391 height 62
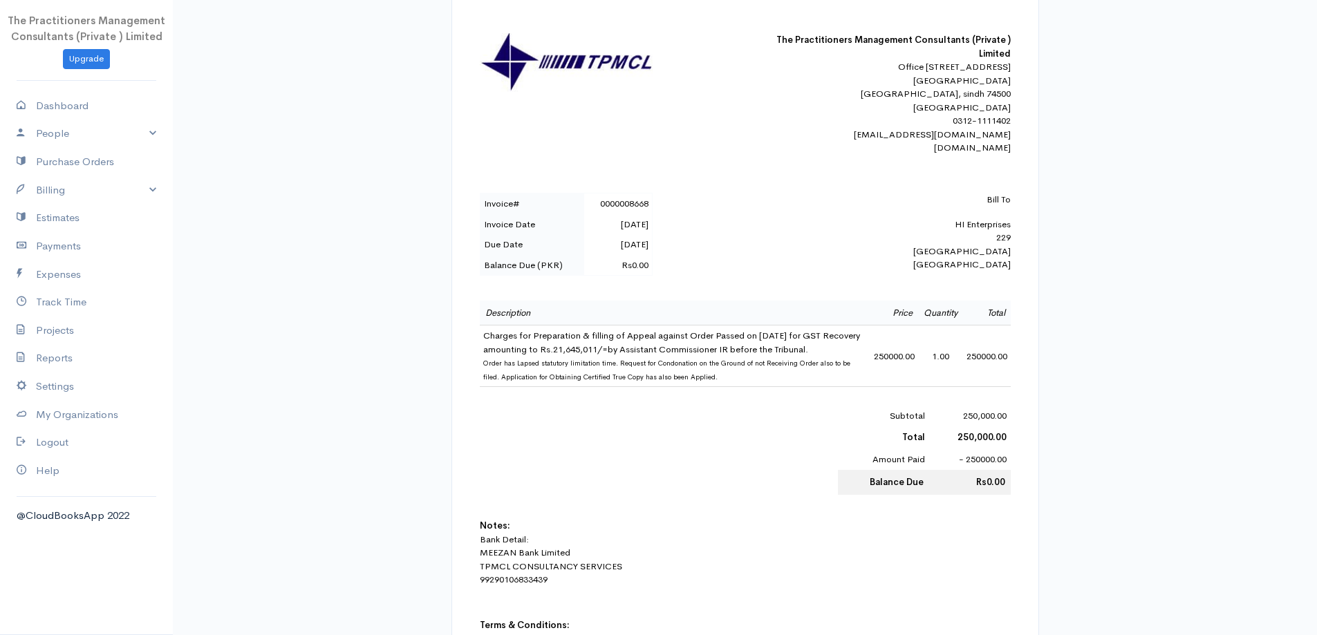
click at [483, 347] on td "Charges for Preparation & filling of Appeal against Order Passed on [DATE] for …" at bounding box center [675, 357] width 391 height 62
drag, startPoint x: 483, startPoint y: 347, endPoint x: 855, endPoint y: 362, distance: 372.3
click at [855, 362] on td "Charges for Preparation & filling of Appeal against Order Passed on [DATE] for …" at bounding box center [675, 357] width 391 height 62
copy td "Charges for Preparation & filling of Appeal against Order Passed on [DATE] for …"
